Goal: Navigation & Orientation: Find specific page/section

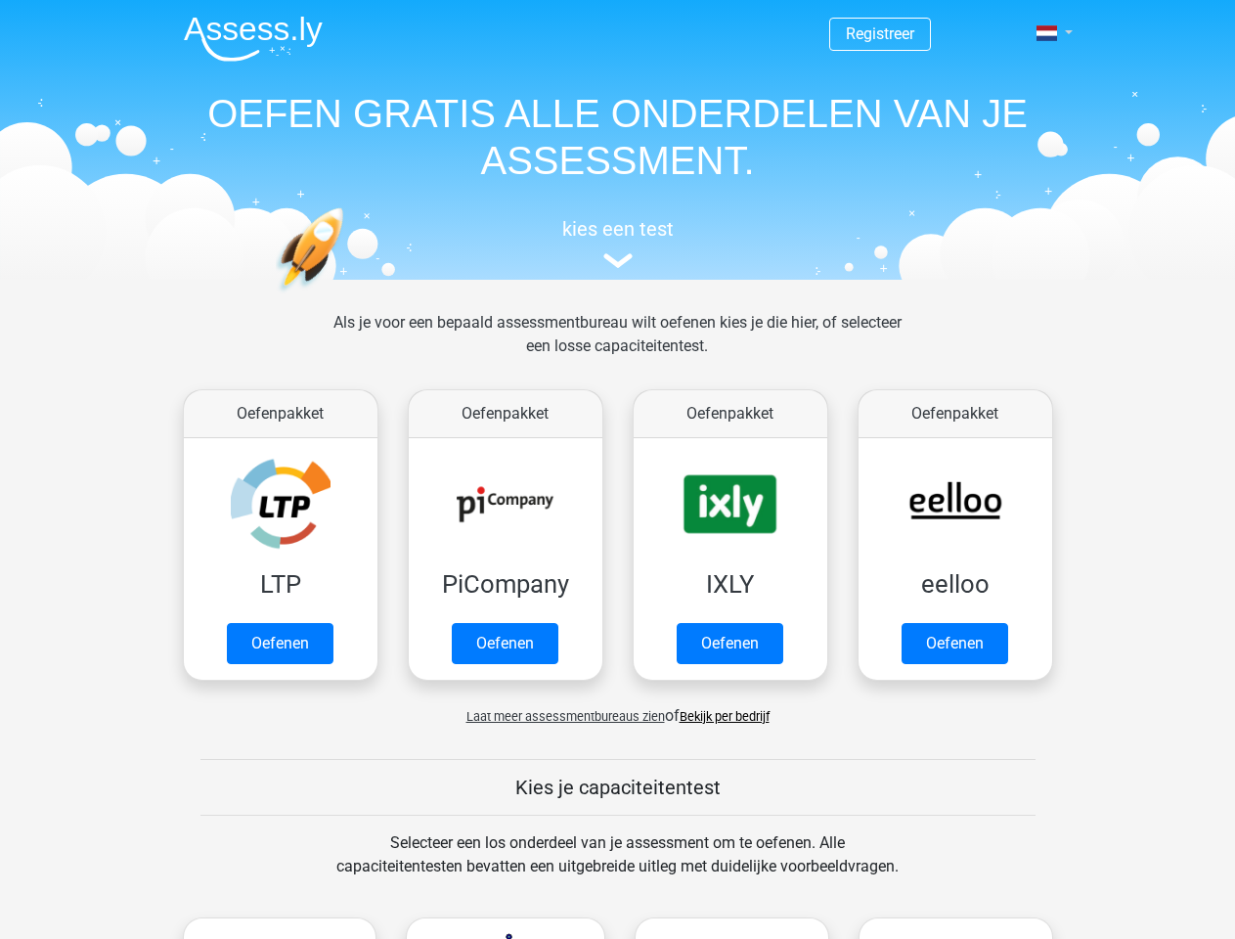
click at [1048, 33] on span at bounding box center [1046, 33] width 21 height 16
click at [560, 716] on span "Laat meer assessmentbureaus zien" at bounding box center [565, 716] width 198 height 15
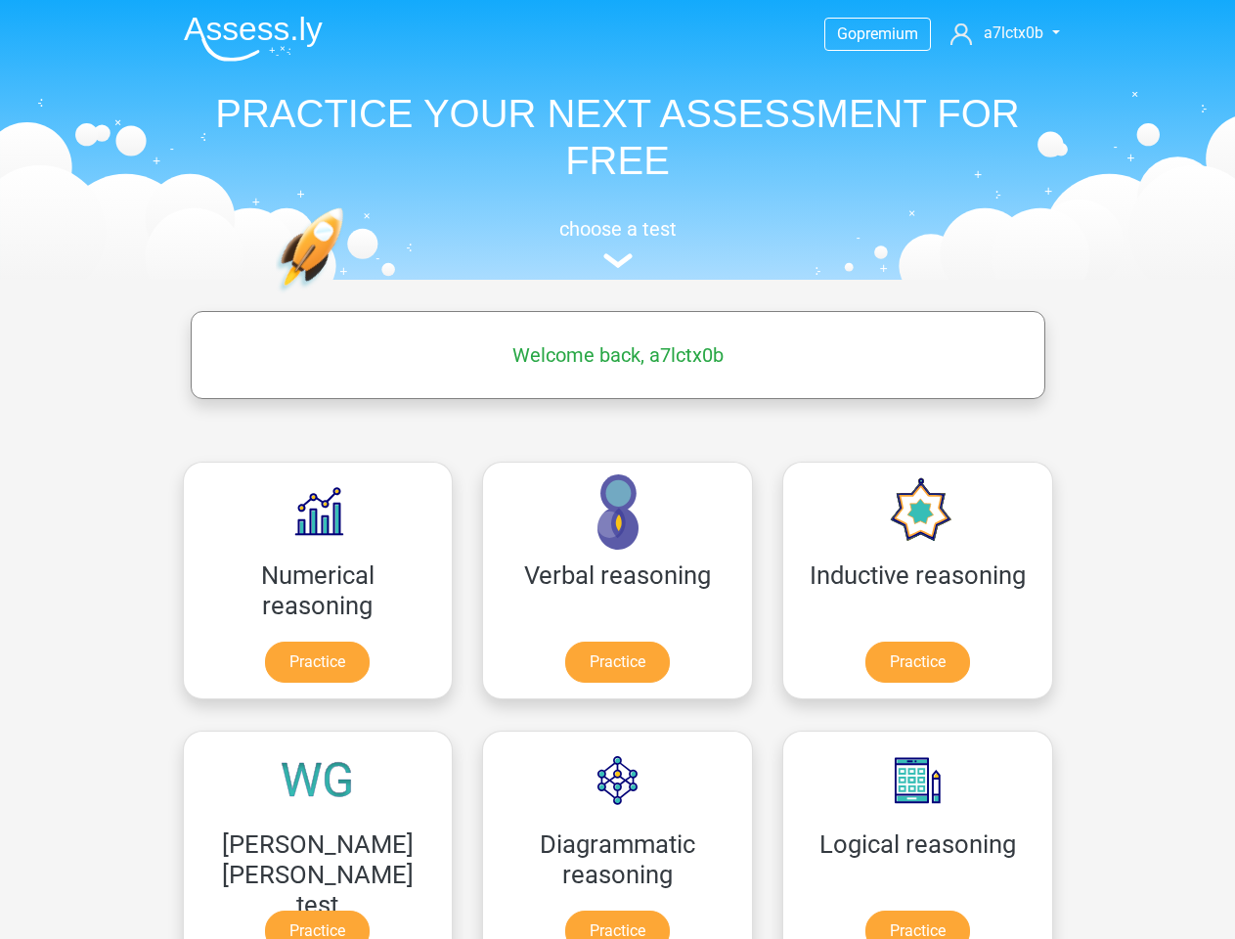
click at [1004, 33] on span "a7lctx0b" at bounding box center [1014, 32] width 60 height 19
